Goal: Find contact information: Find contact information

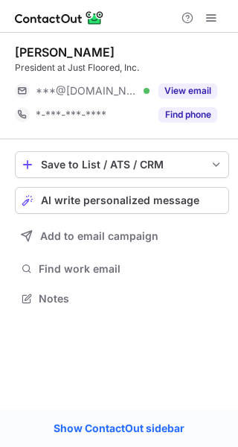
scroll to position [288, 238]
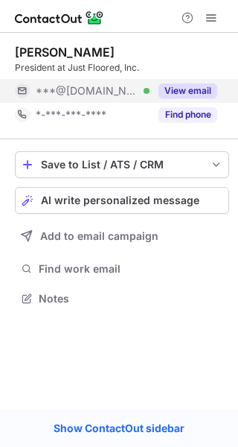
click at [182, 86] on button "View email" at bounding box center [188, 90] width 59 height 15
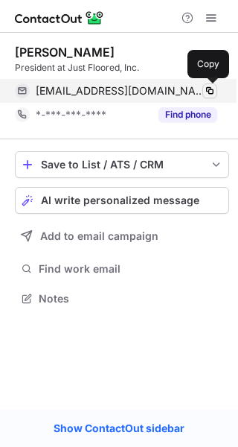
click at [207, 89] on span at bounding box center [210, 91] width 12 height 12
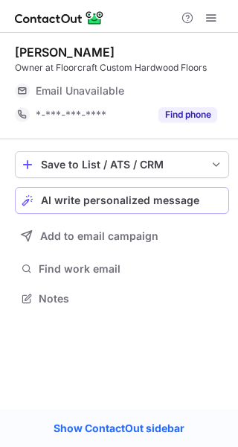
scroll to position [288, 238]
